Goal: Find specific page/section: Find specific page/section

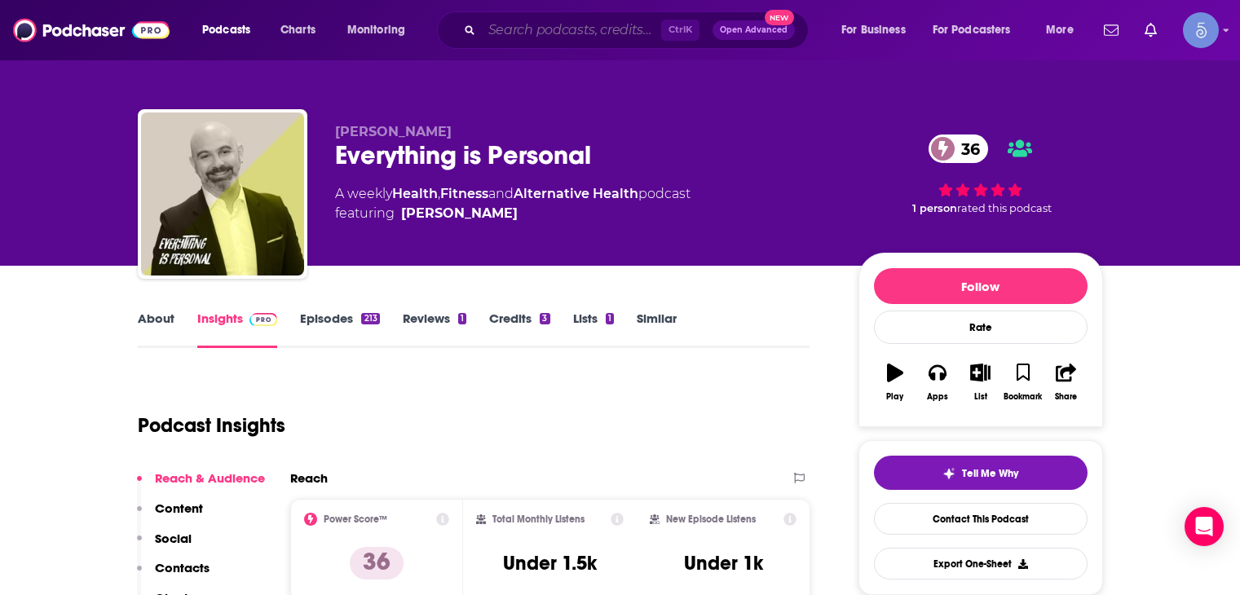
drag, startPoint x: 0, startPoint y: 0, endPoint x: 593, endPoint y: 40, distance: 594.8
click at [594, 40] on input "Search podcasts, credits, & more..." at bounding box center [571, 30] width 179 height 26
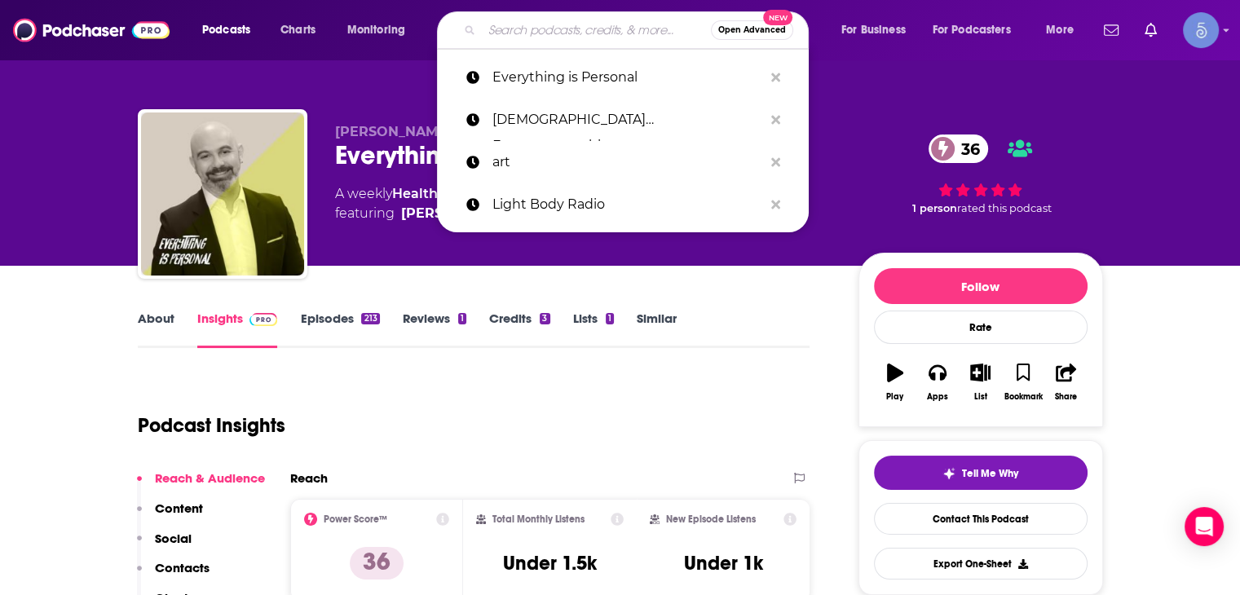
paste input "I'm Hormonal | Hormone balance, gut health & nutrition insights"
type input "I'm Hormonal | Hormone balance, gut health & nutrition insights"
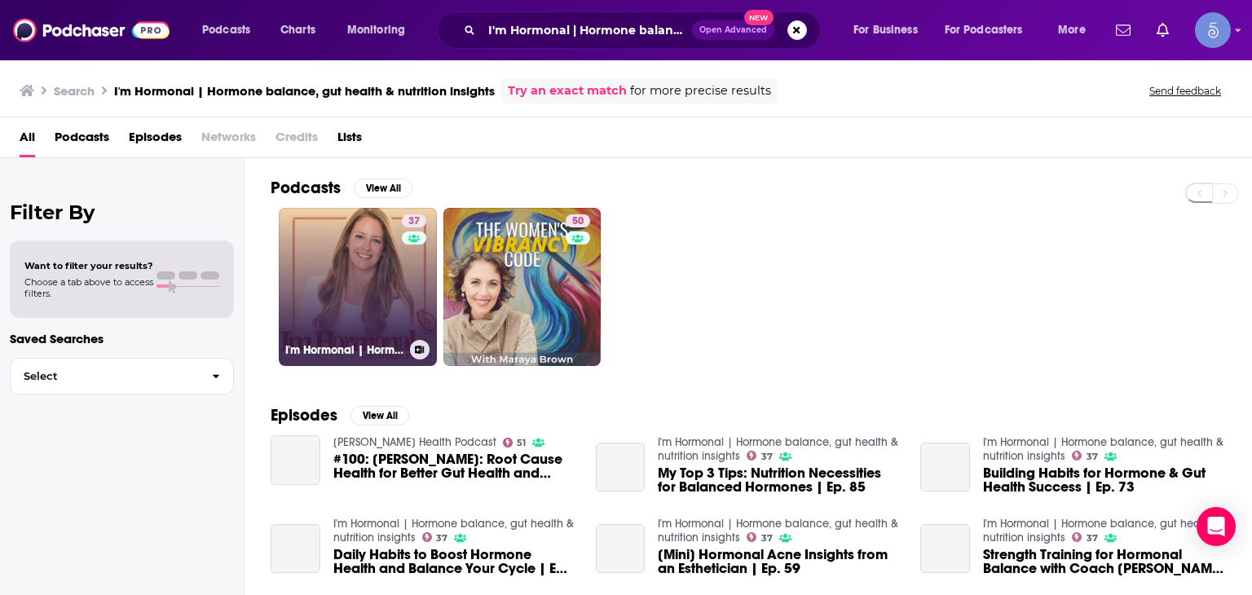
click at [407, 257] on div "37" at bounding box center [416, 277] width 29 height 126
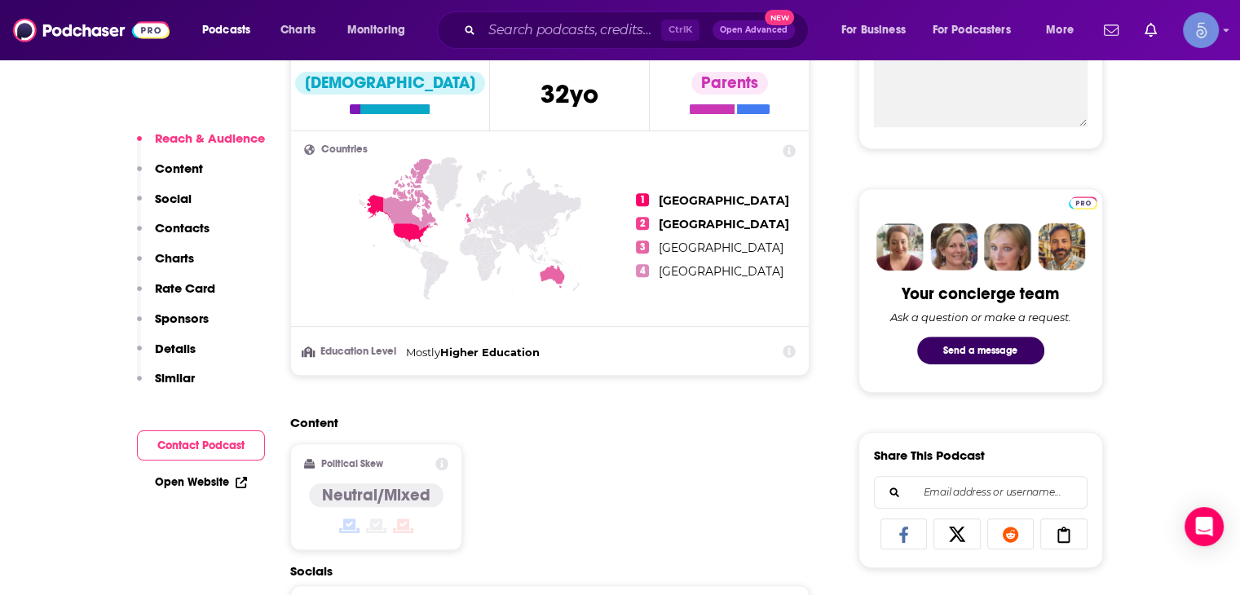
scroll to position [652, 0]
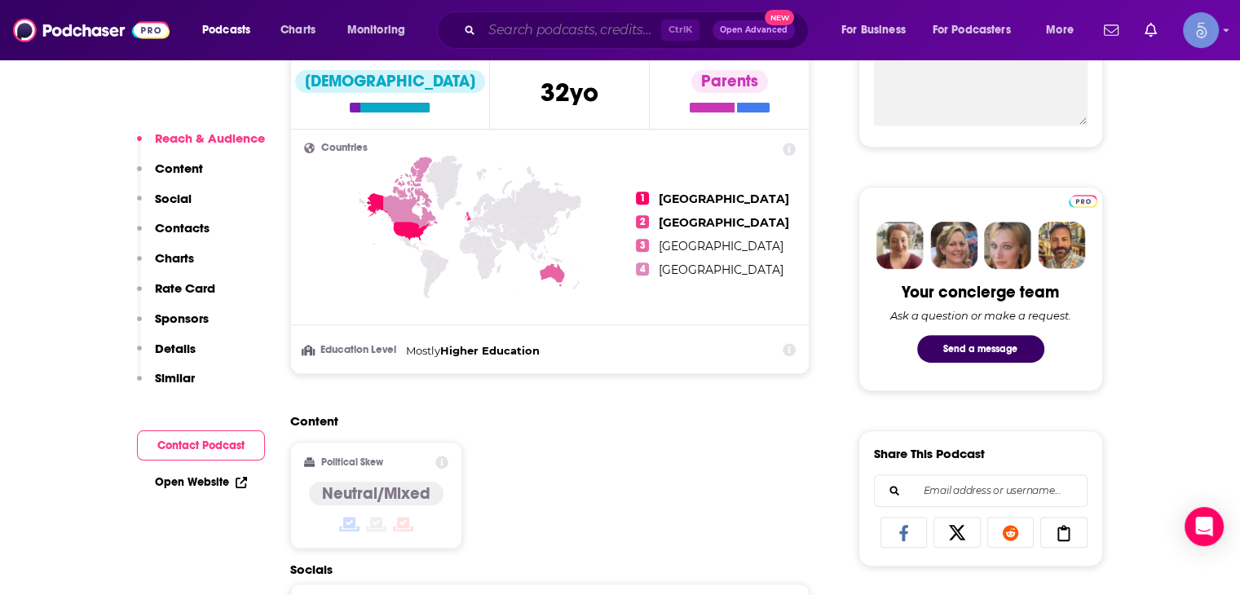
click at [501, 35] on input "Search podcasts, credits, & more..." at bounding box center [571, 30] width 179 height 26
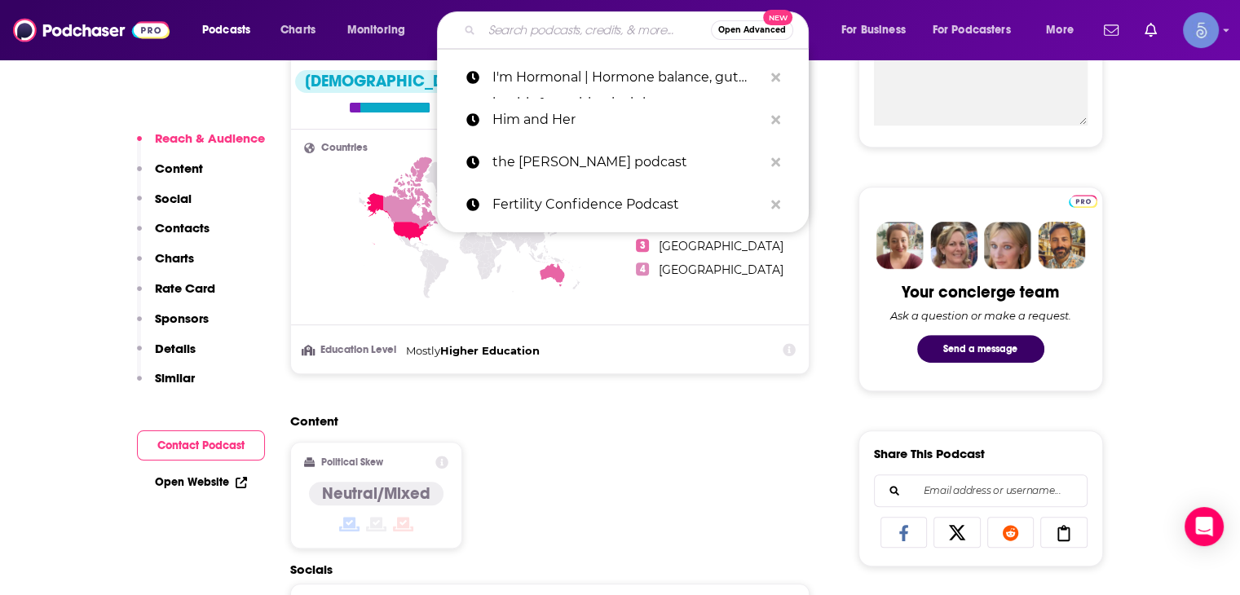
paste input "Healthcare Happy Hour"
type input "Healthcare Happy Hour"
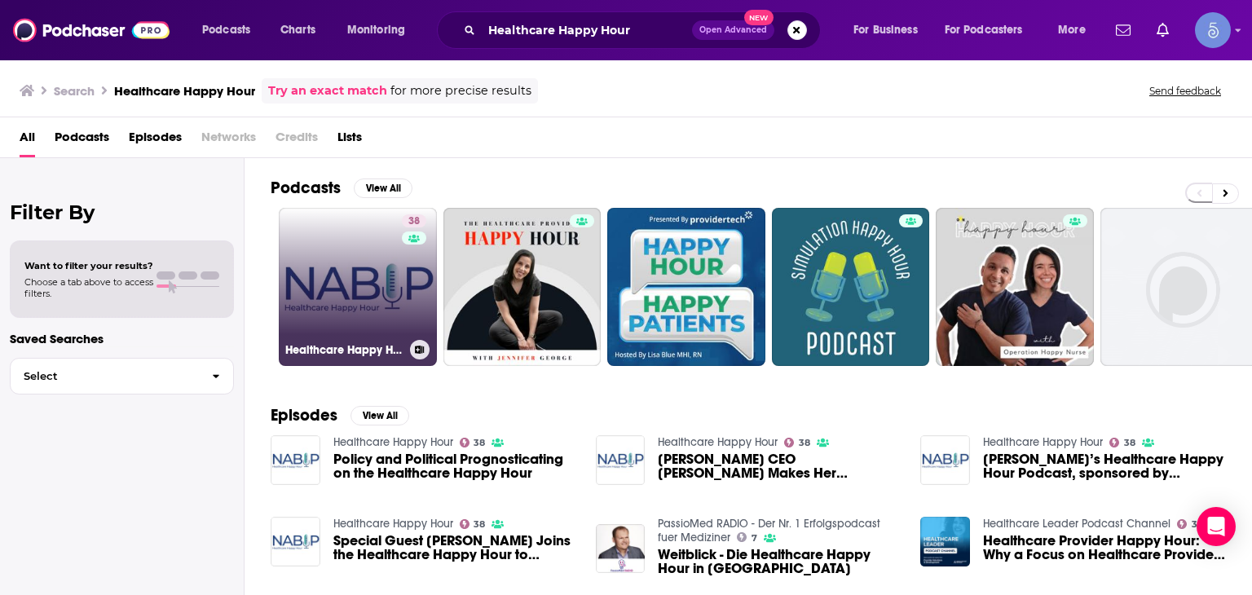
click at [396, 289] on link "38 Healthcare Happy Hour" at bounding box center [358, 287] width 158 height 158
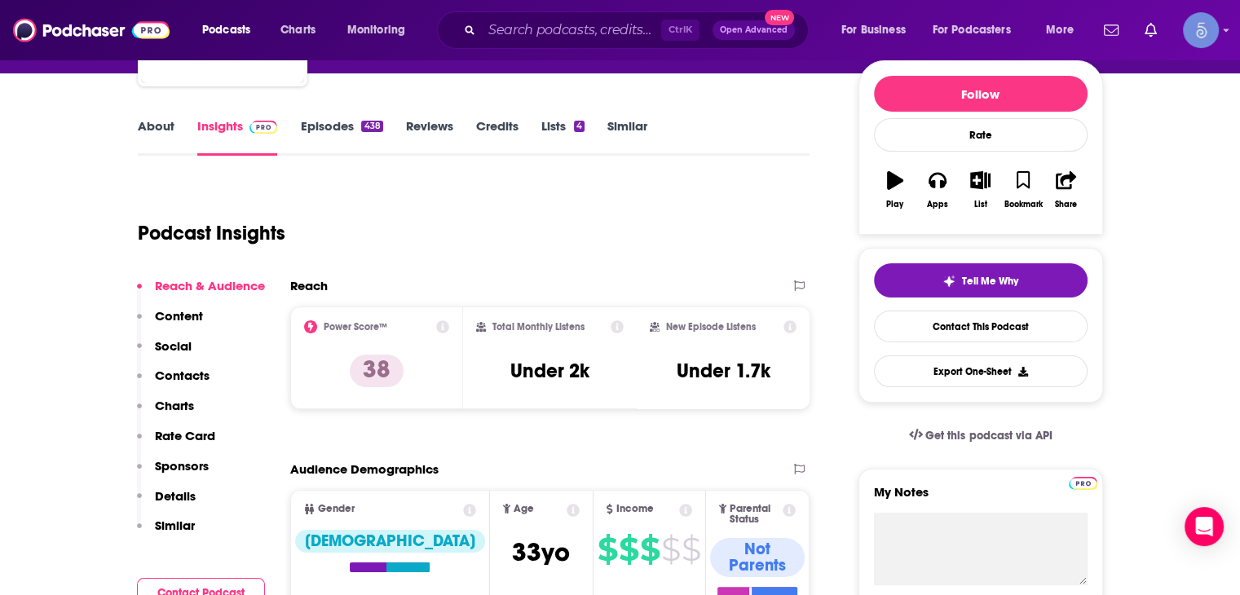
scroll to position [245, 0]
